Goal: Task Accomplishment & Management: Complete application form

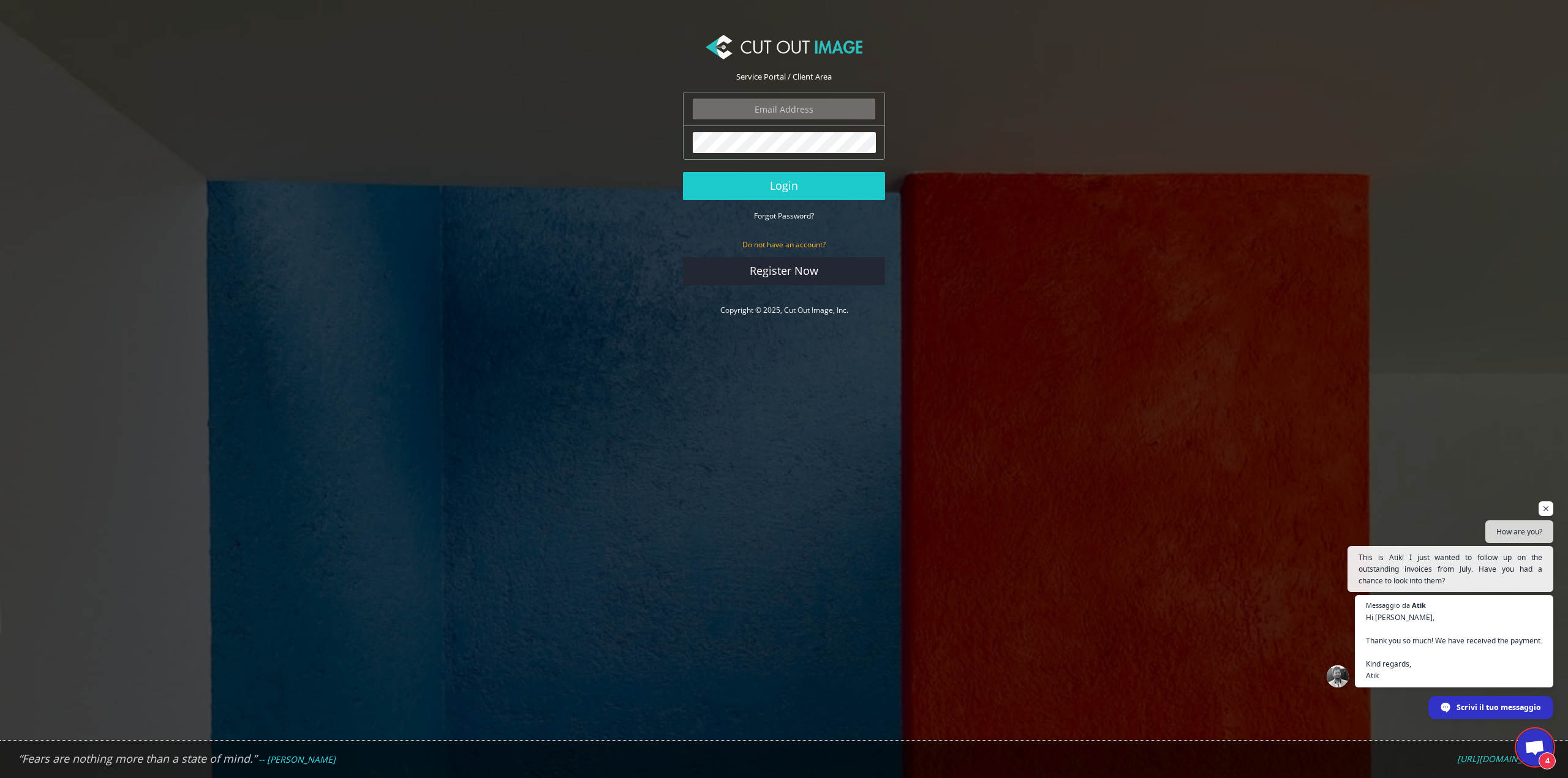
scroll to position [204, 0]
type input "info.tobestudio@gmail.com"
click at [800, 191] on button "Login" at bounding box center [784, 186] width 202 height 28
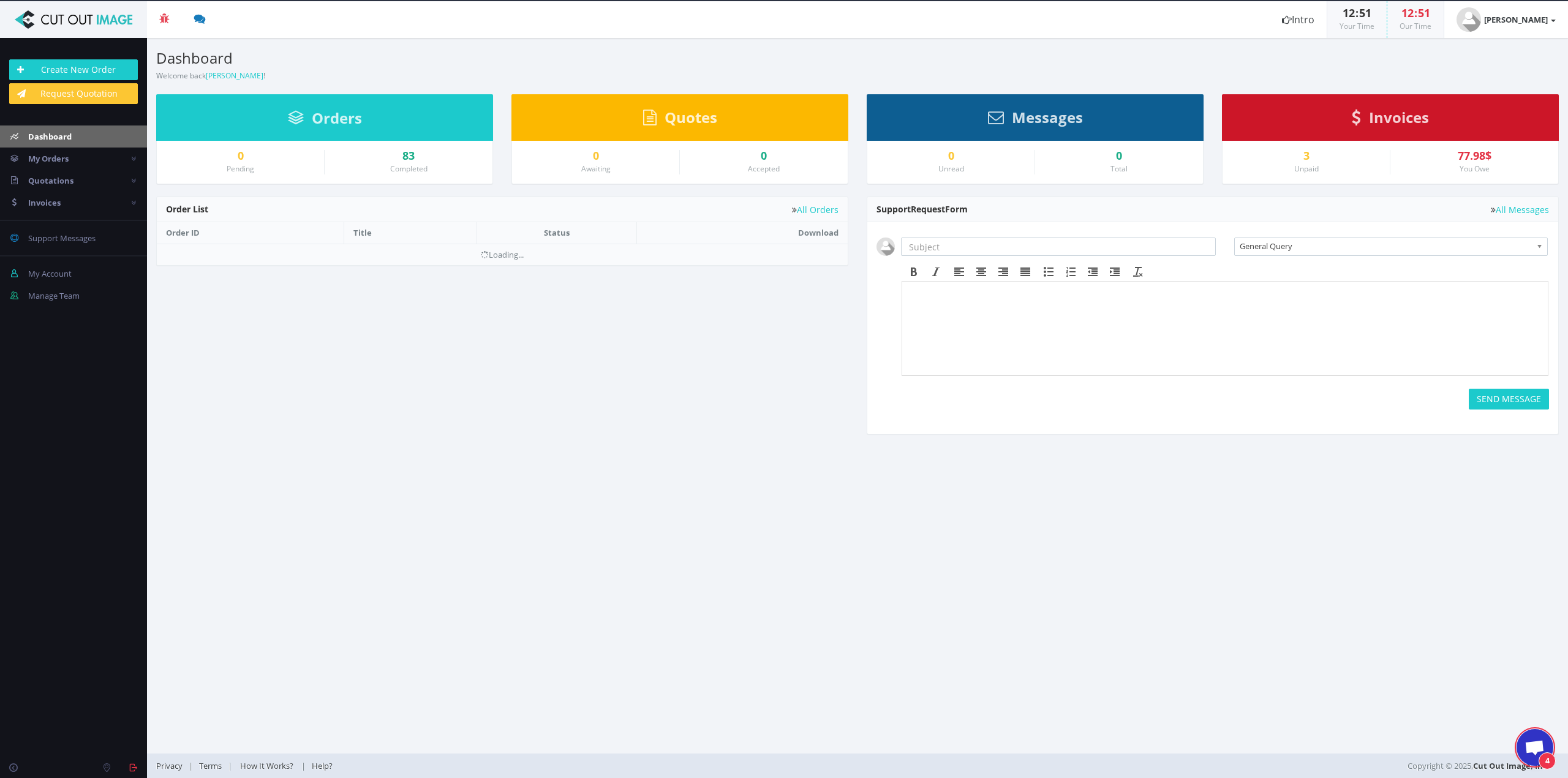
scroll to position [204, 0]
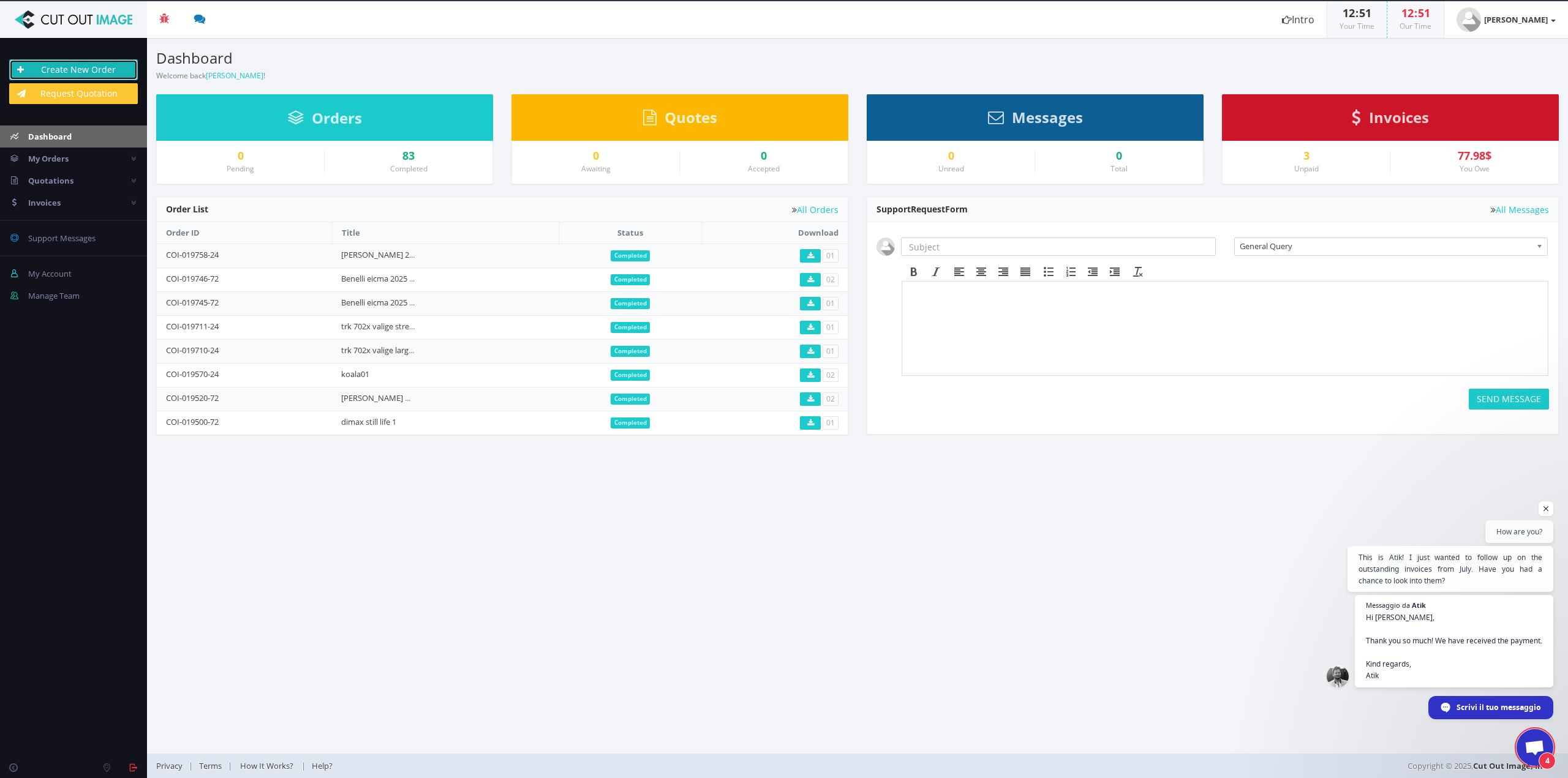
drag, startPoint x: 80, startPoint y: 79, endPoint x: 87, endPoint y: 74, distance: 8.6
click at [80, 79] on link "Create New Order" at bounding box center [74, 70] width 128 height 21
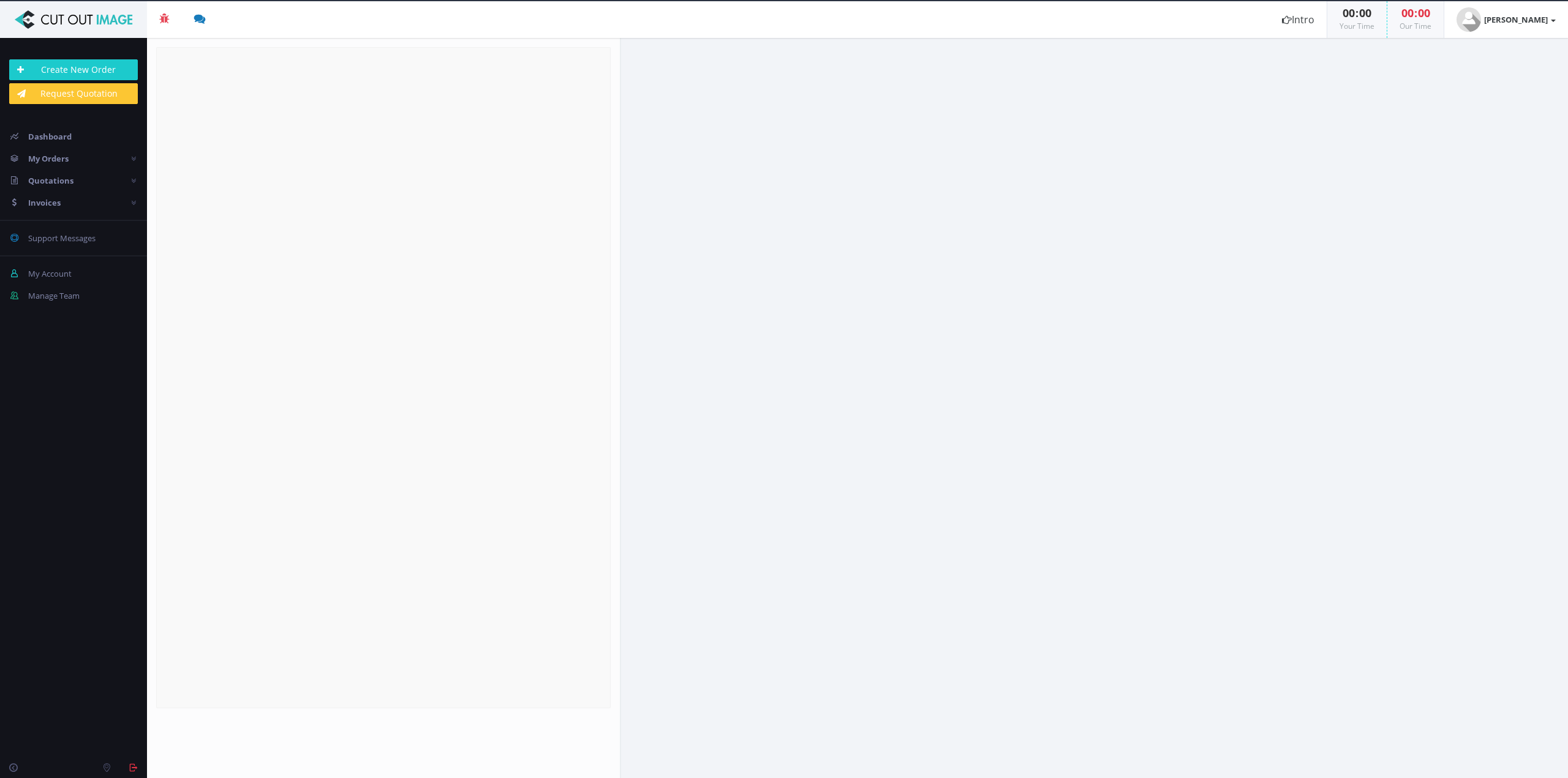
radio input "true"
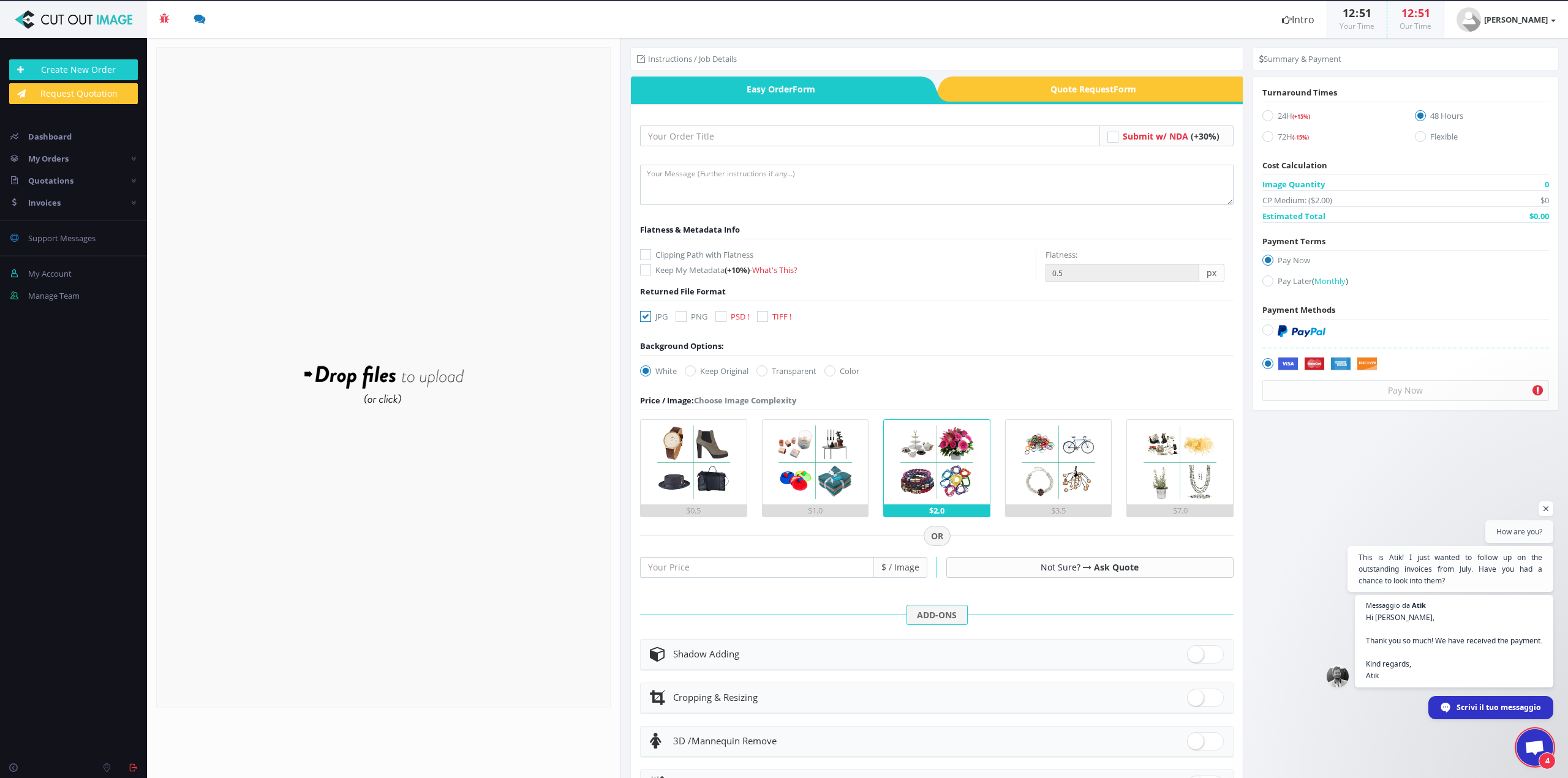
scroll to position [204, 0]
click at [87, 72] on link "Create New Order" at bounding box center [74, 70] width 128 height 21
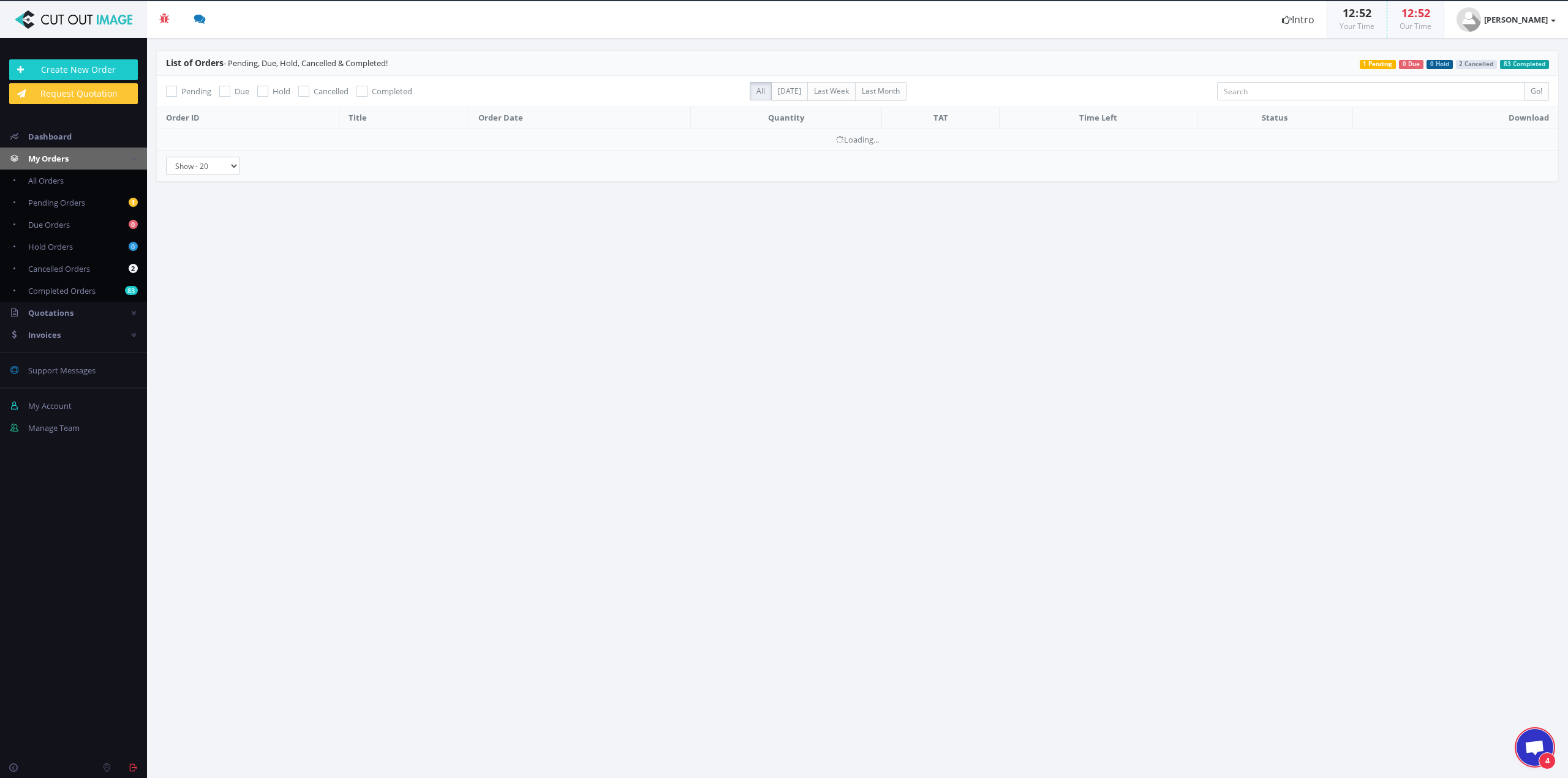
scroll to position [204, 0]
